Goal: Task Accomplishment & Management: Manage account settings

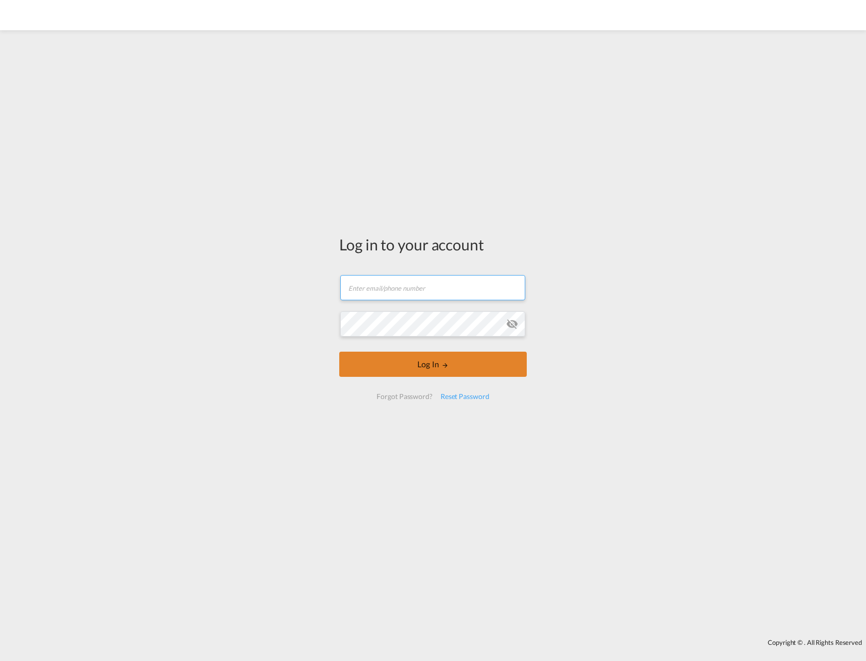
type input "[EMAIL_ADDRESS][DOMAIN_NAME]"
click at [437, 367] on button "Log In" at bounding box center [433, 364] width 188 height 25
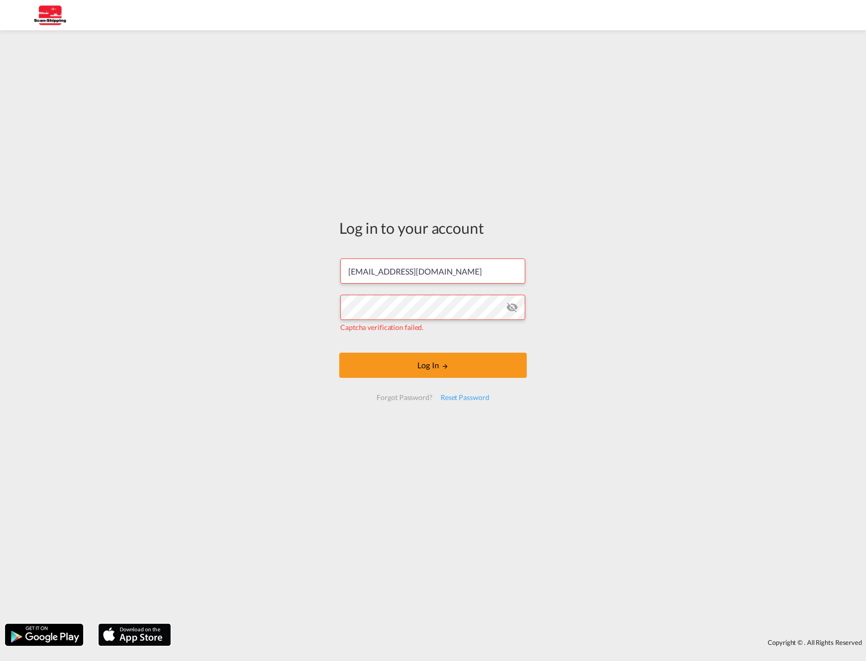
click at [514, 306] on md-icon "icon-eye-off" at bounding box center [512, 307] width 12 height 12
click at [562, 384] on div "Log in to your account [EMAIL_ADDRESS][DOMAIN_NAME] Captcha verification failed…" at bounding box center [433, 327] width 866 height 584
click at [414, 465] on div "Log in to your account [EMAIL_ADDRESS][DOMAIN_NAME] Captcha verification failed…" at bounding box center [433, 314] width 203 height 558
click at [444, 357] on button "Log In" at bounding box center [433, 365] width 188 height 25
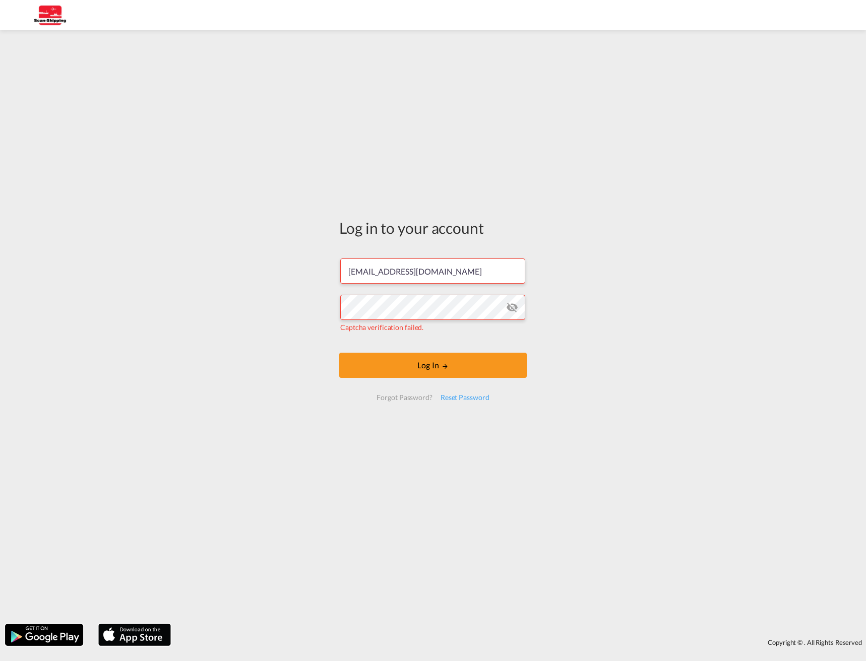
click at [511, 307] on md-icon "icon-eye-off" at bounding box center [512, 307] width 12 height 12
drag, startPoint x: 387, startPoint y: 329, endPoint x: 318, endPoint y: 347, distance: 70.9
click at [334, 328] on div "Log in to your account [EMAIL_ADDRESS][DOMAIN_NAME] Captcha verification failed…" at bounding box center [433, 314] width 203 height 558
click at [283, 441] on div "Log in to your account [EMAIL_ADDRESS][DOMAIN_NAME] Captcha verification failed…" at bounding box center [433, 327] width 866 height 584
click at [435, 368] on button "Log In" at bounding box center [433, 365] width 188 height 25
